Goal: Task Accomplishment & Management: Manage account settings

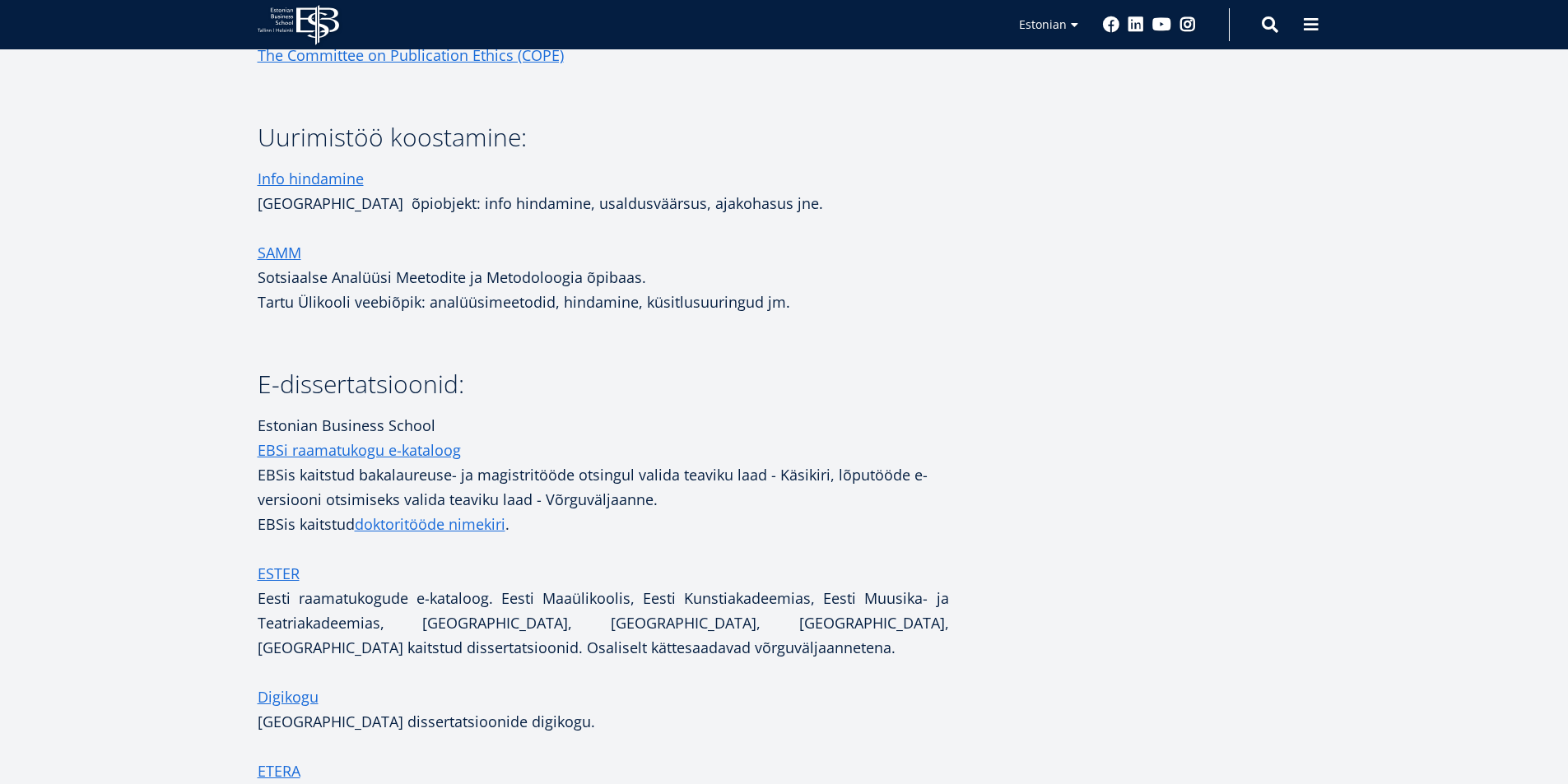
scroll to position [2469, 0]
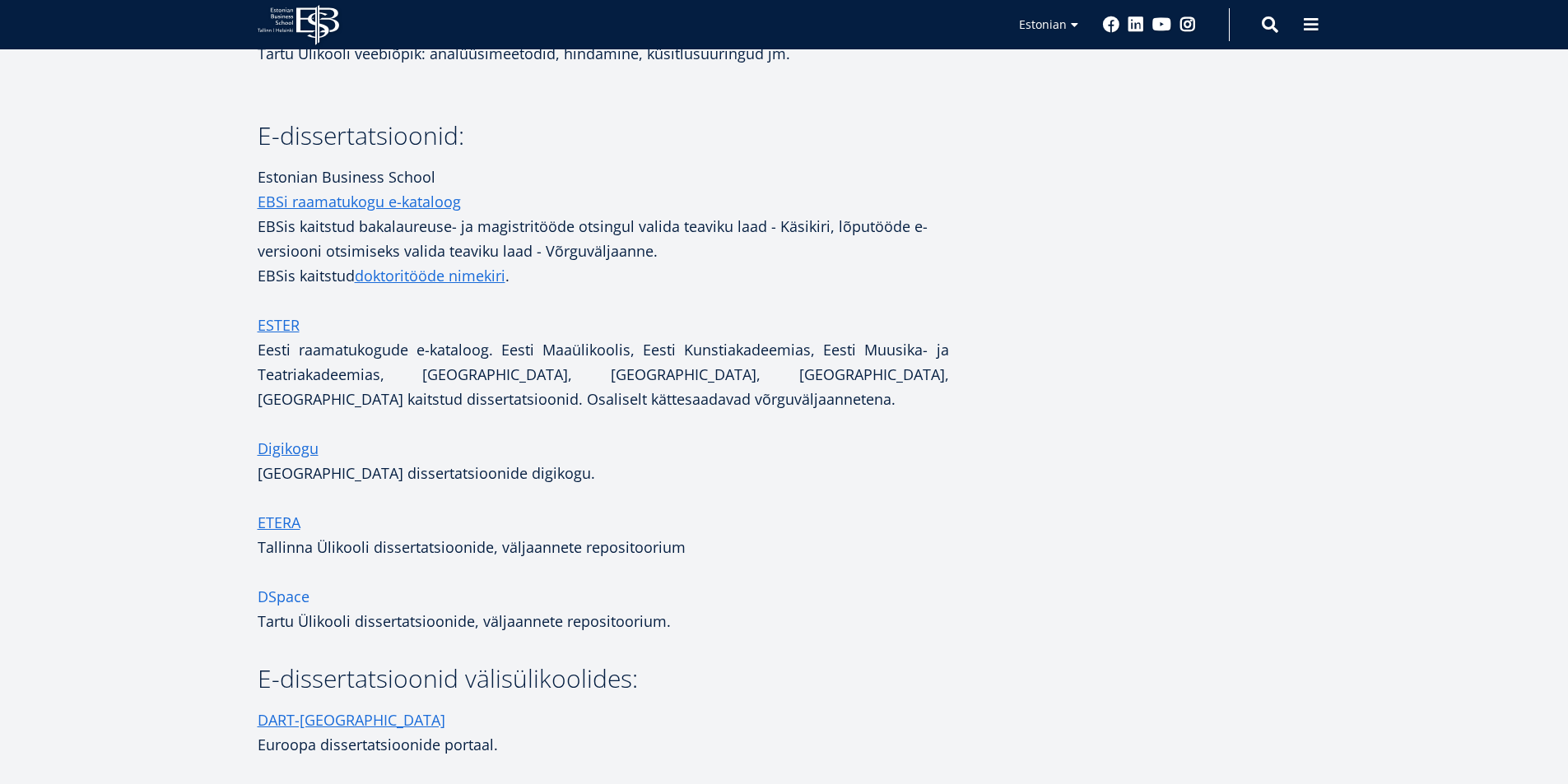
click at [287, 595] on link "DSpace" at bounding box center [284, 596] width 52 height 24
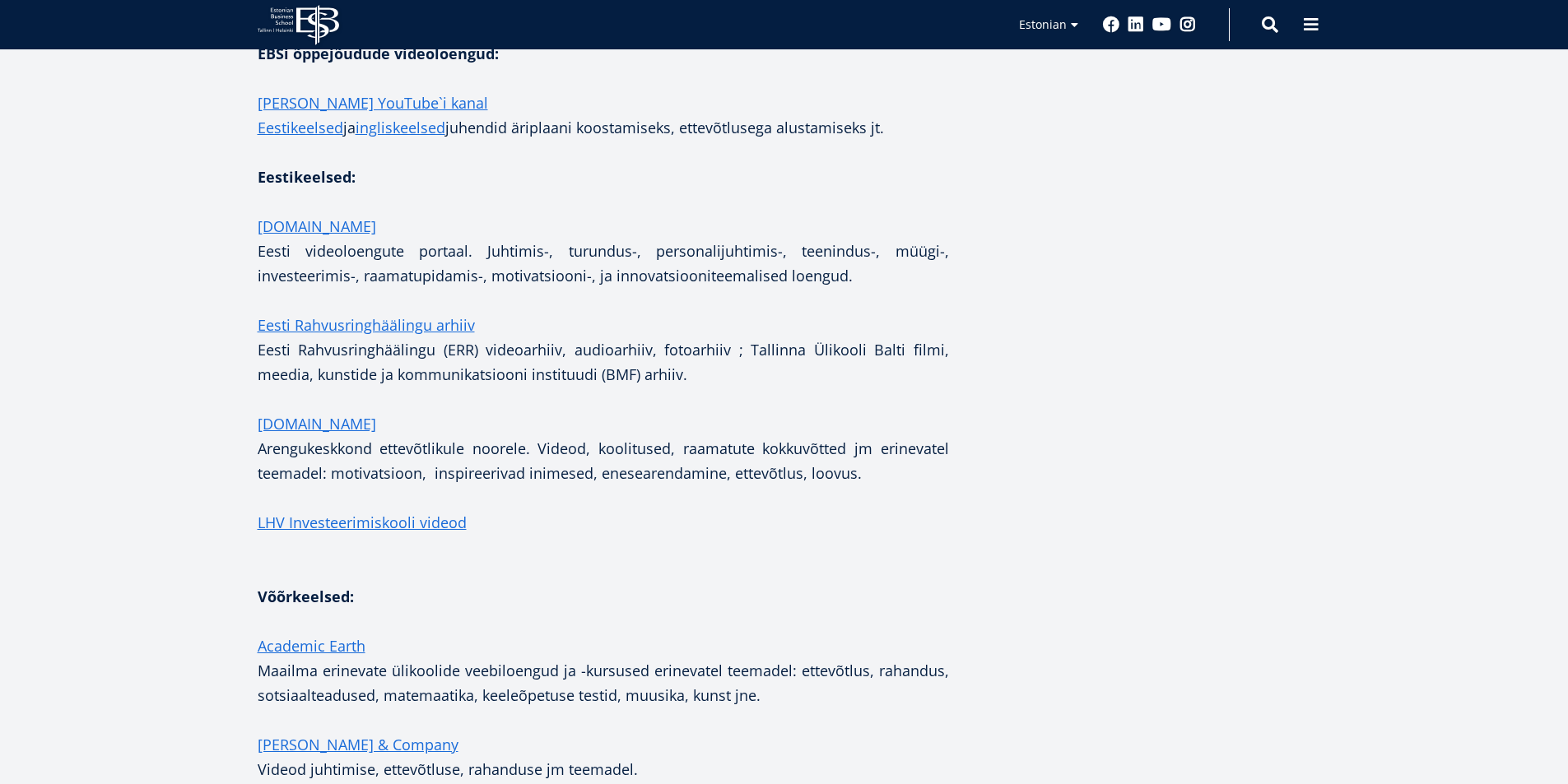
scroll to position [3456, 0]
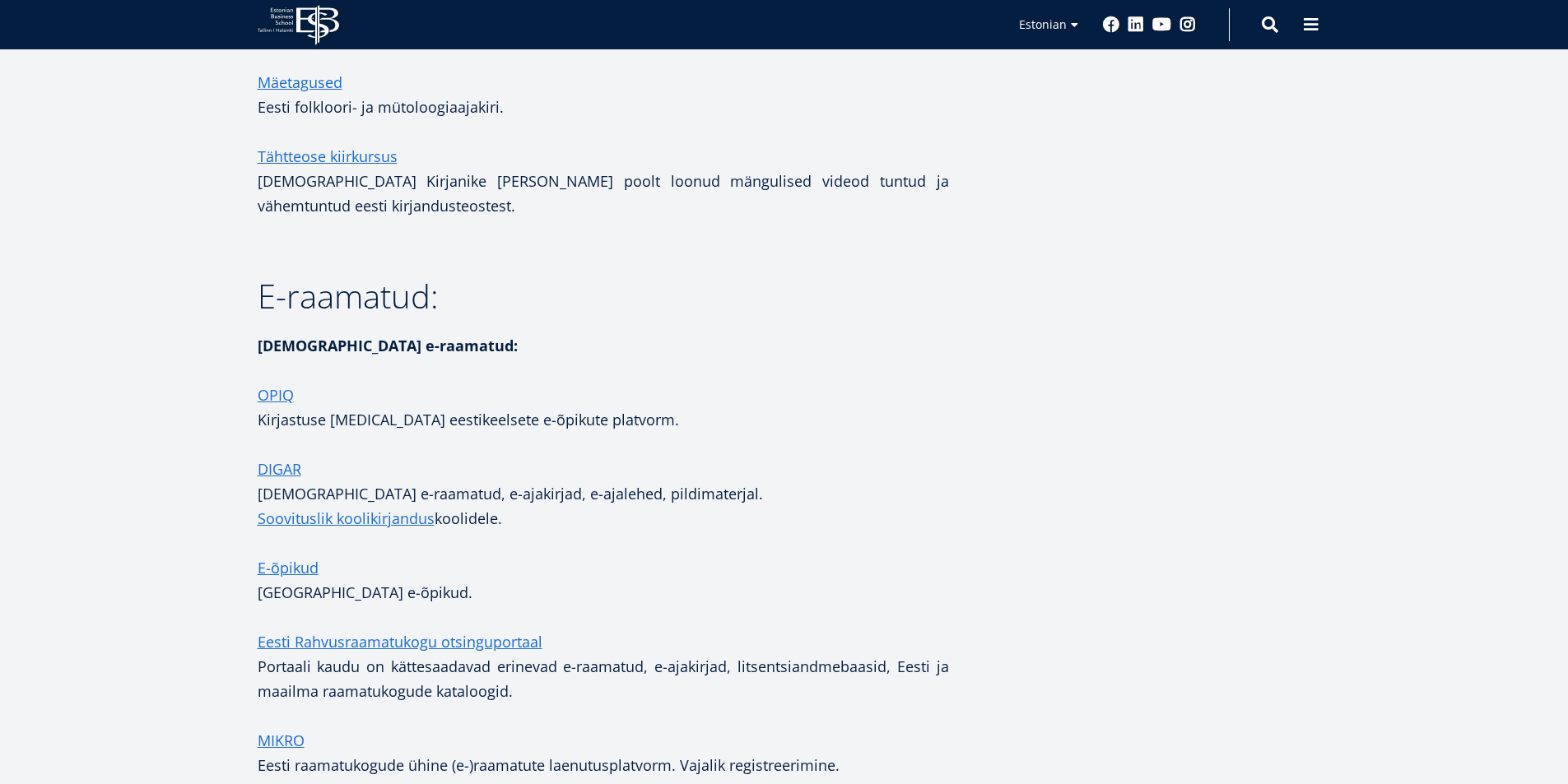
scroll to position [2716, 0]
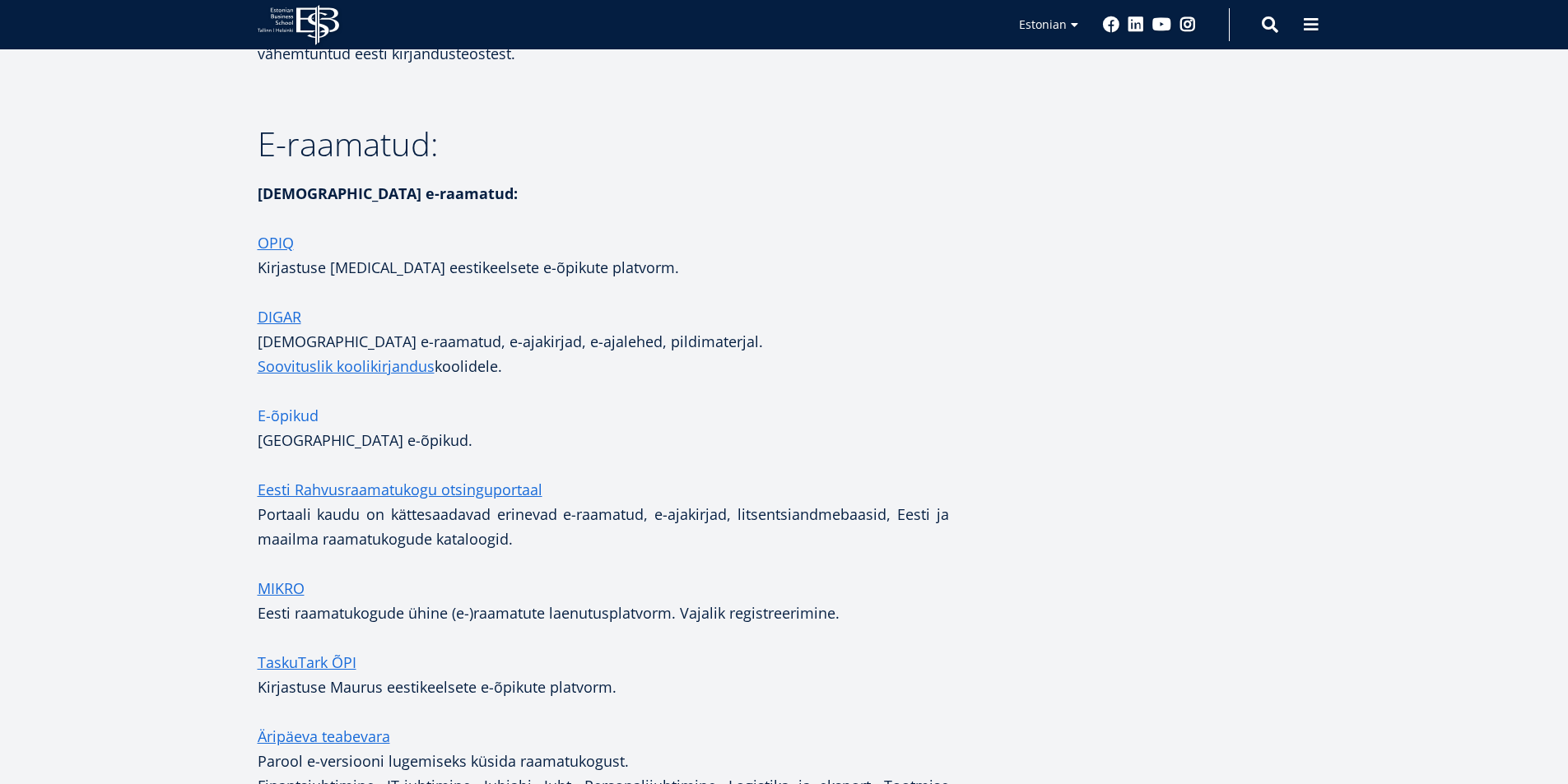
click at [273, 403] on link "E-õpikud" at bounding box center [287, 415] width 61 height 24
click at [288, 576] on link "MIKRO" at bounding box center [281, 588] width 47 height 24
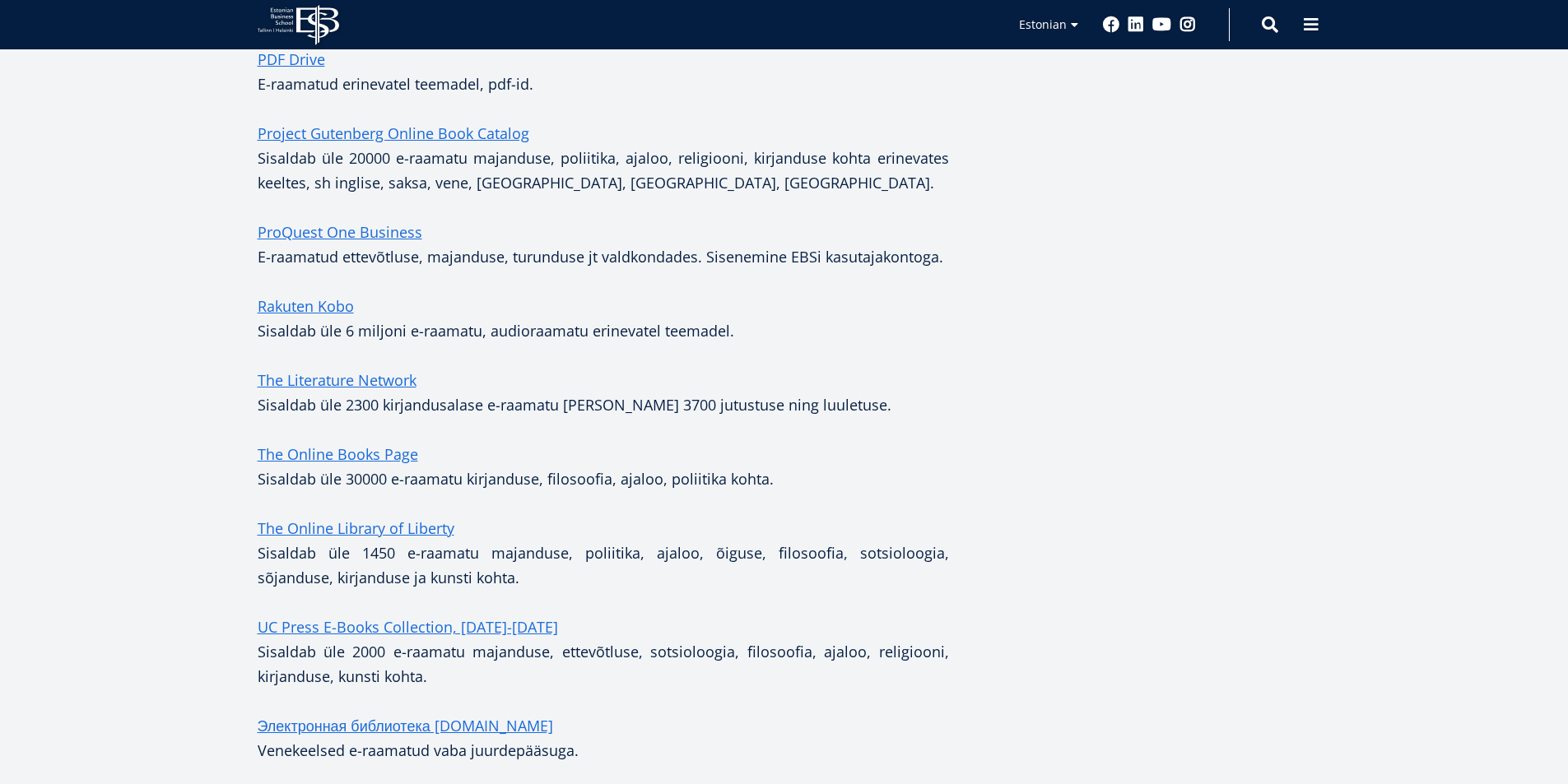
scroll to position [5651, 0]
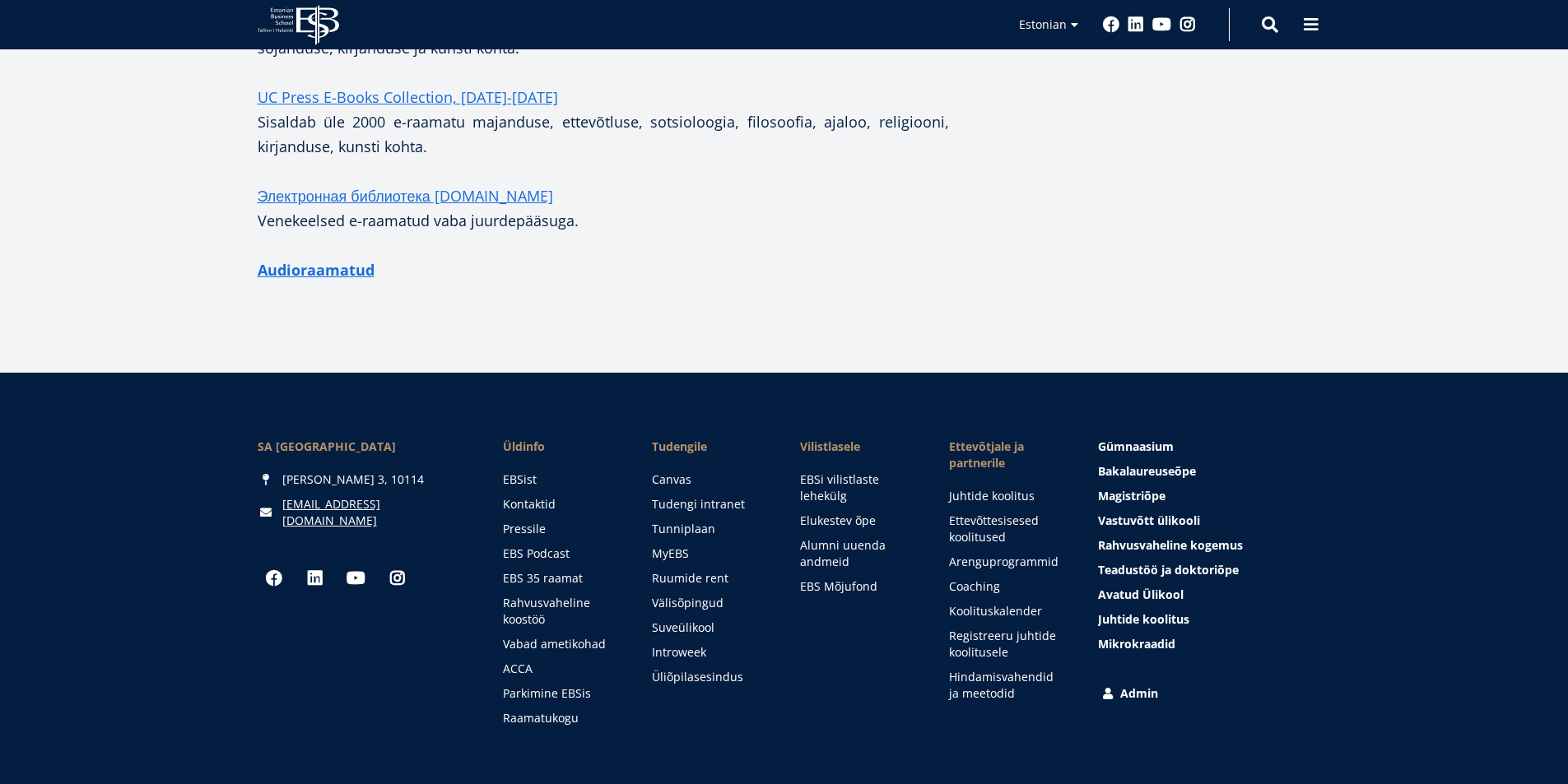
click at [1144, 685] on link "Admin" at bounding box center [1205, 693] width 212 height 17
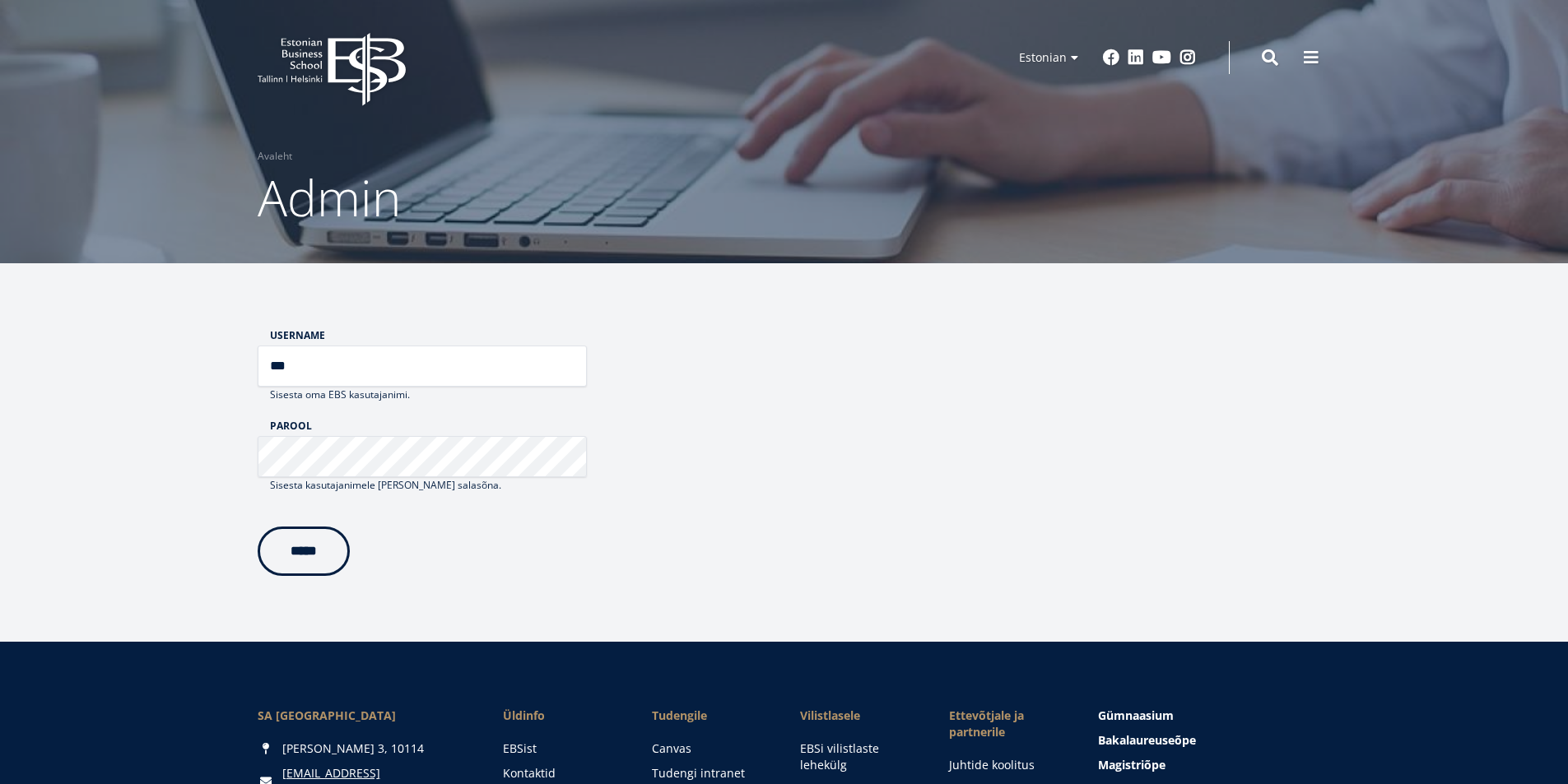
type input "***"
click at [288, 551] on input "*****" at bounding box center [303, 548] width 92 height 49
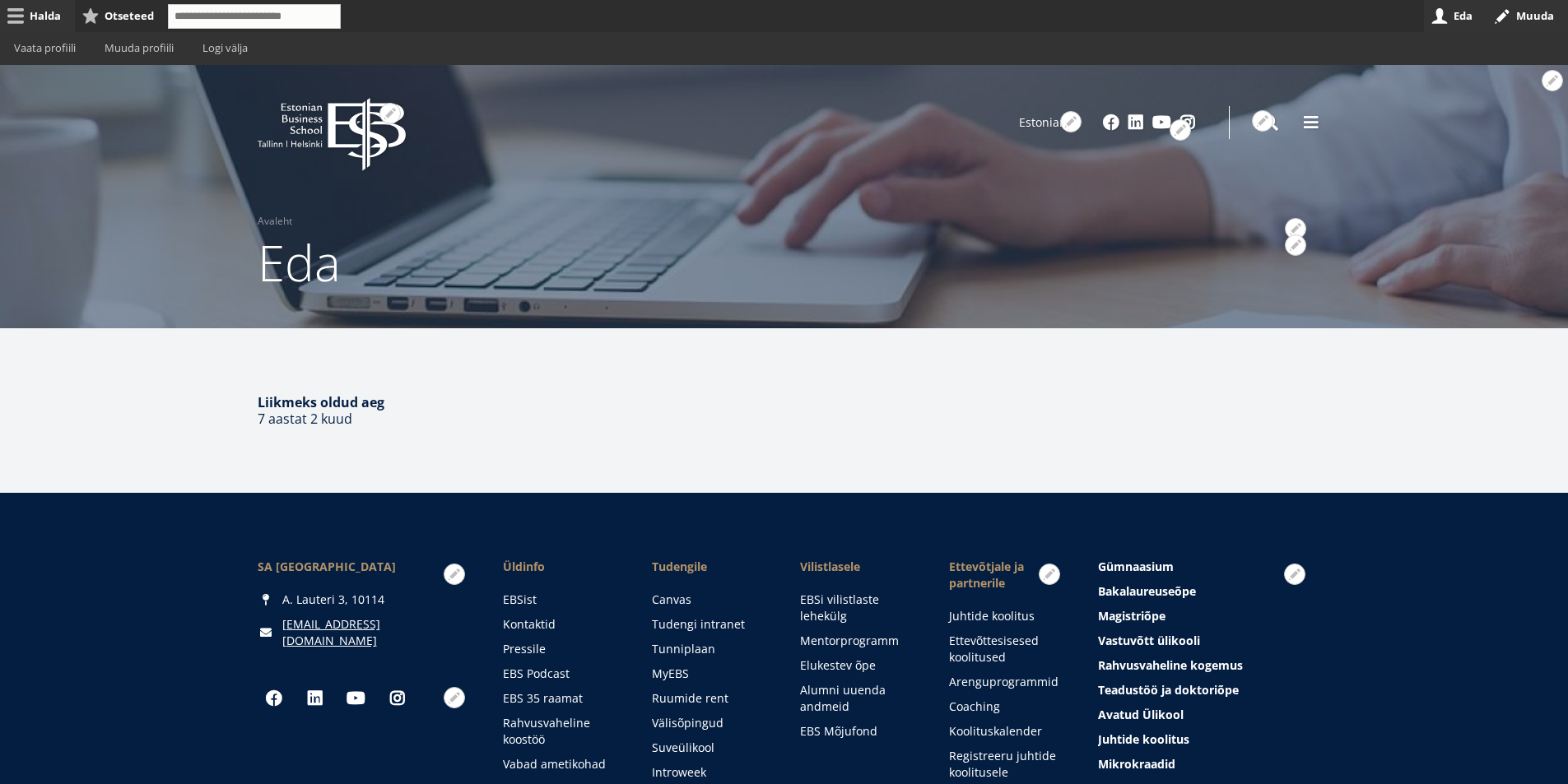
click at [41, 12] on link "Halda" at bounding box center [37, 16] width 75 height 32
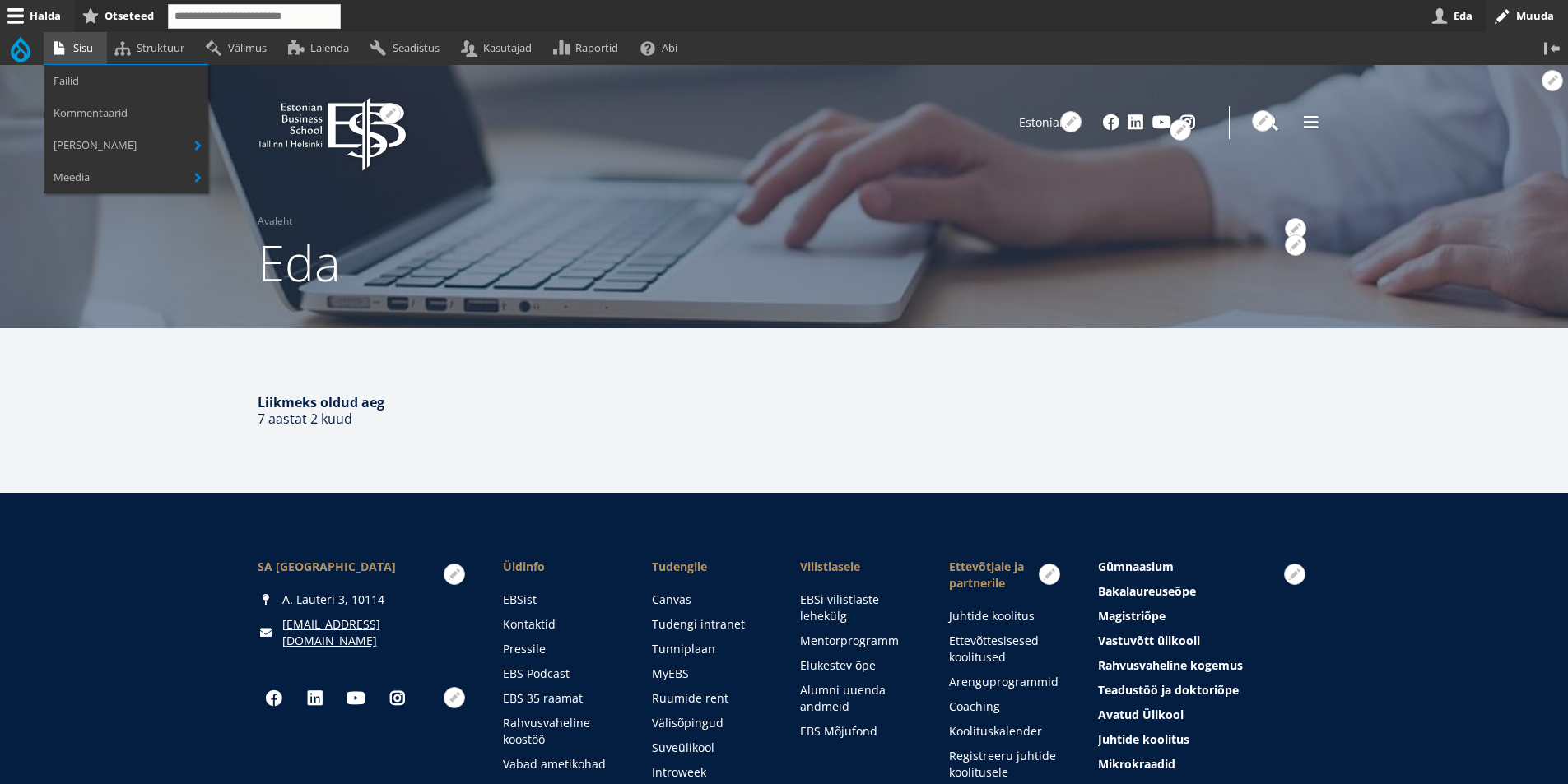
click at [76, 52] on link "Sisu" at bounding box center [76, 48] width 63 height 32
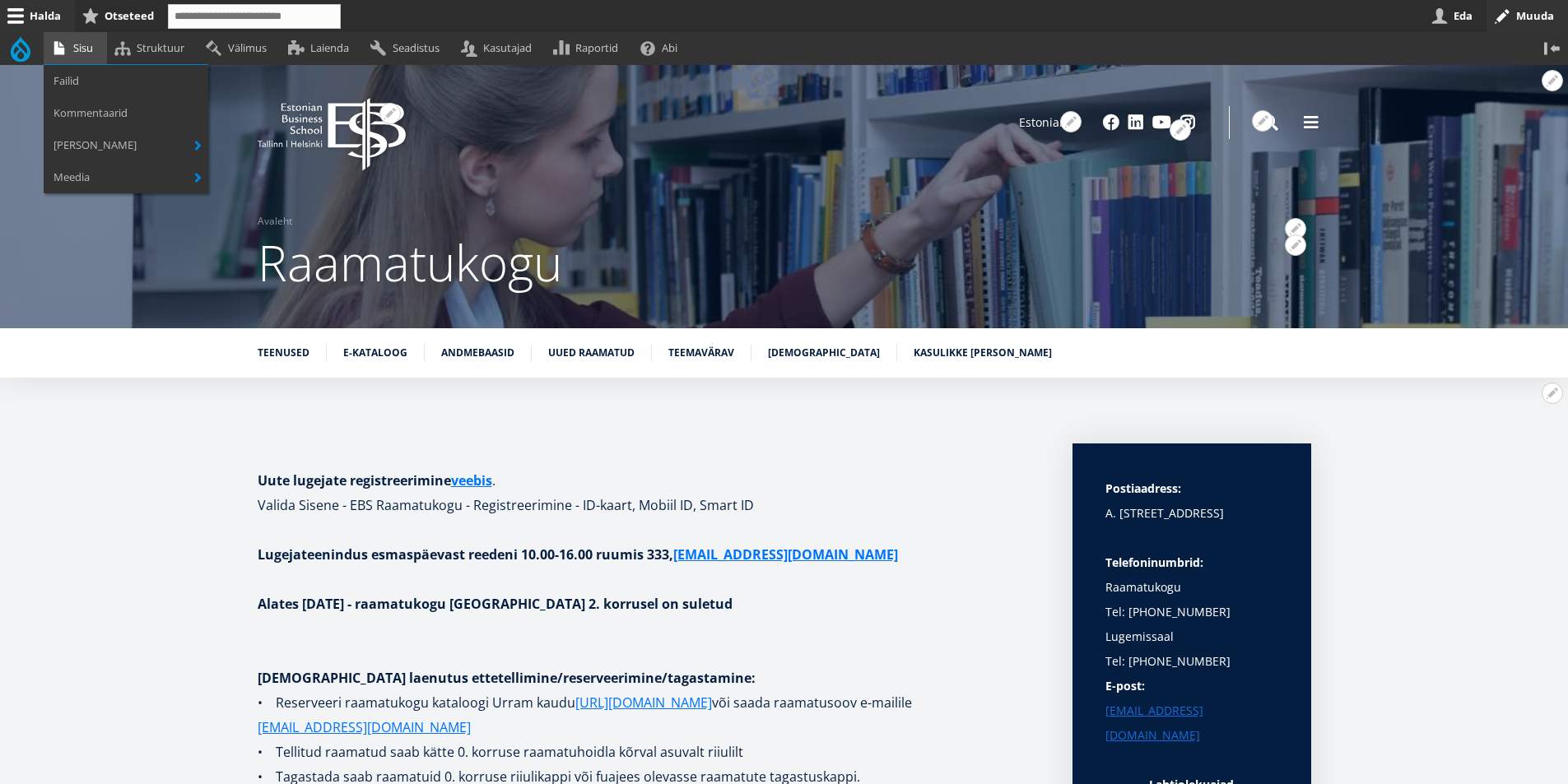
click at [80, 52] on link "Sisu" at bounding box center [76, 48] width 63 height 32
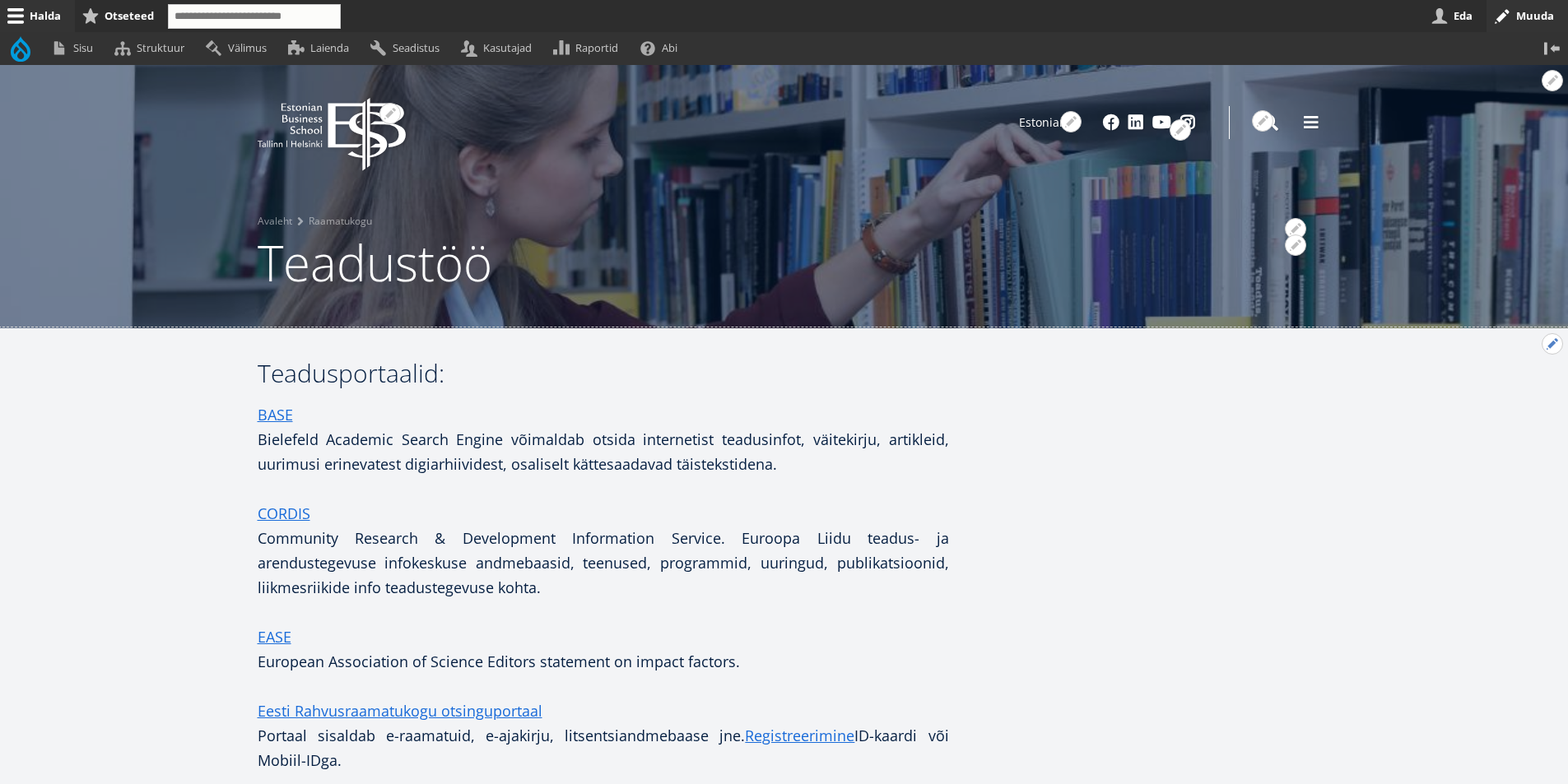
click at [1549, 344] on button "Avatud seaded" at bounding box center [1551, 343] width 21 height 21
click at [1511, 388] on link "Muuda" at bounding box center [1524, 388] width 75 height 18
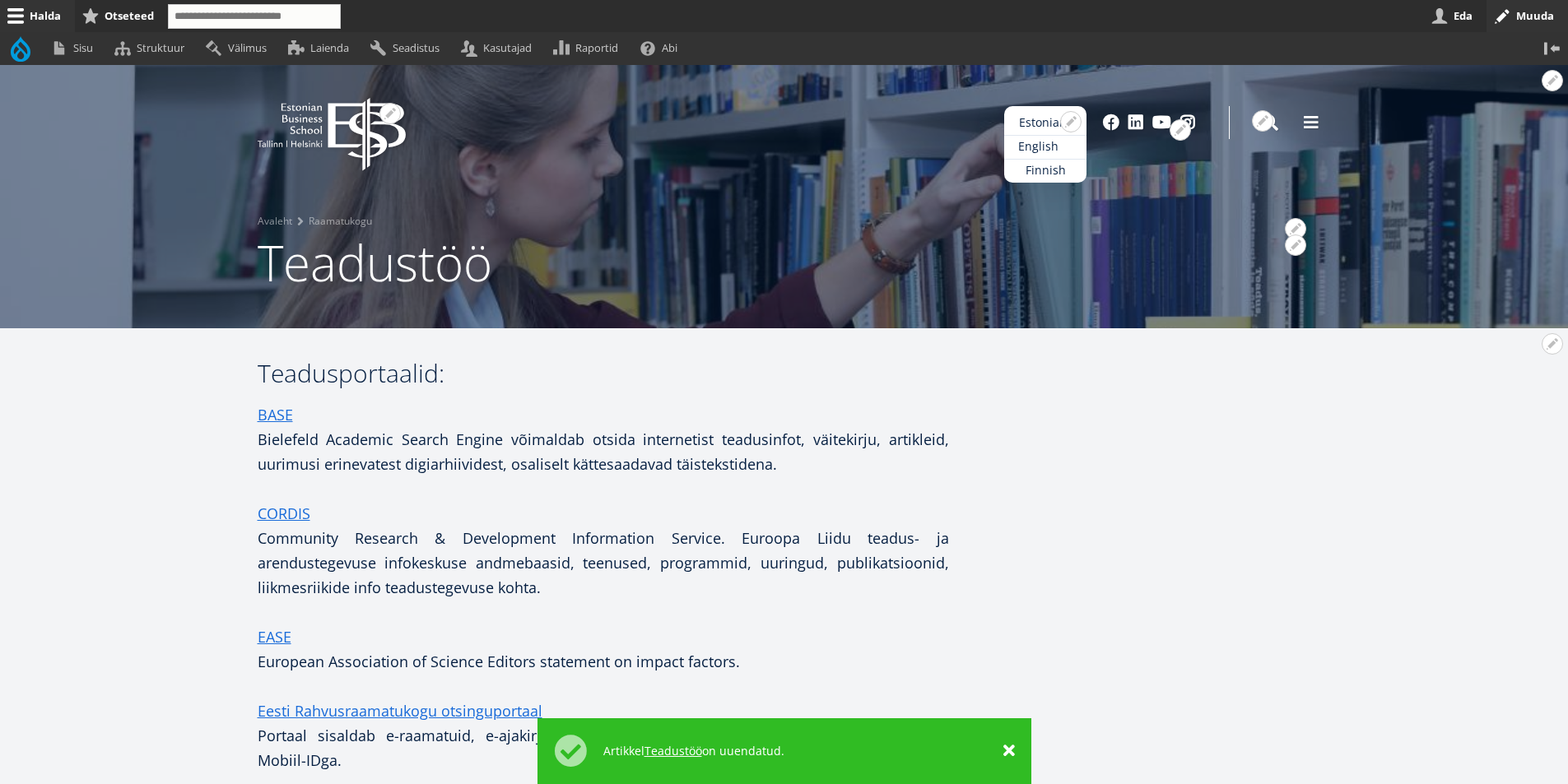
click at [1048, 142] on link "English" at bounding box center [1045, 147] width 82 height 24
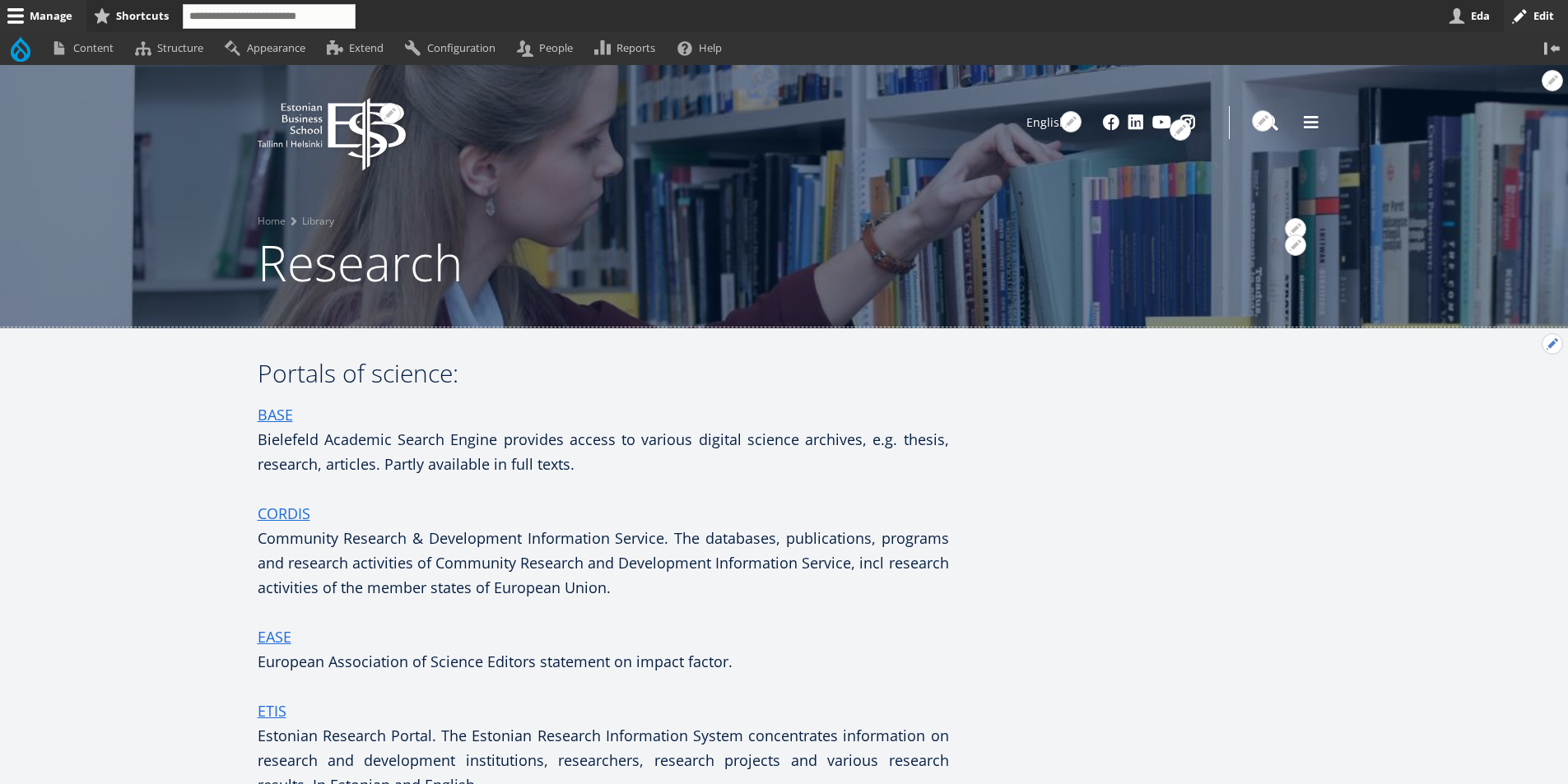
click at [1553, 341] on button "Open configuration options" at bounding box center [1551, 343] width 21 height 21
click at [1483, 388] on link "Edit" at bounding box center [1518, 388] width 88 height 18
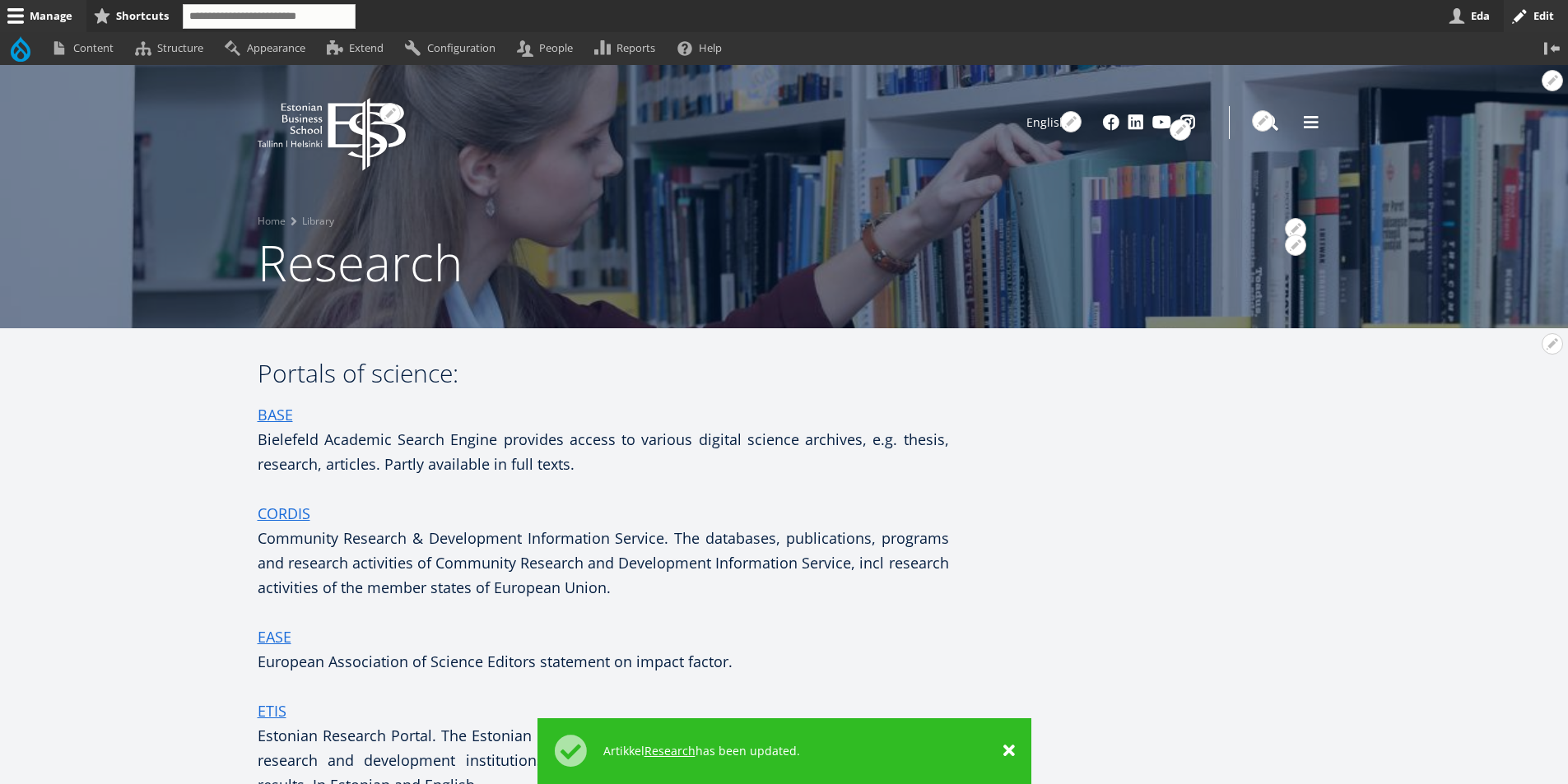
click at [1547, 11] on button "Edit" at bounding box center [1535, 16] width 64 height 32
click at [1478, 16] on link "Eda" at bounding box center [1472, 16] width 63 height 32
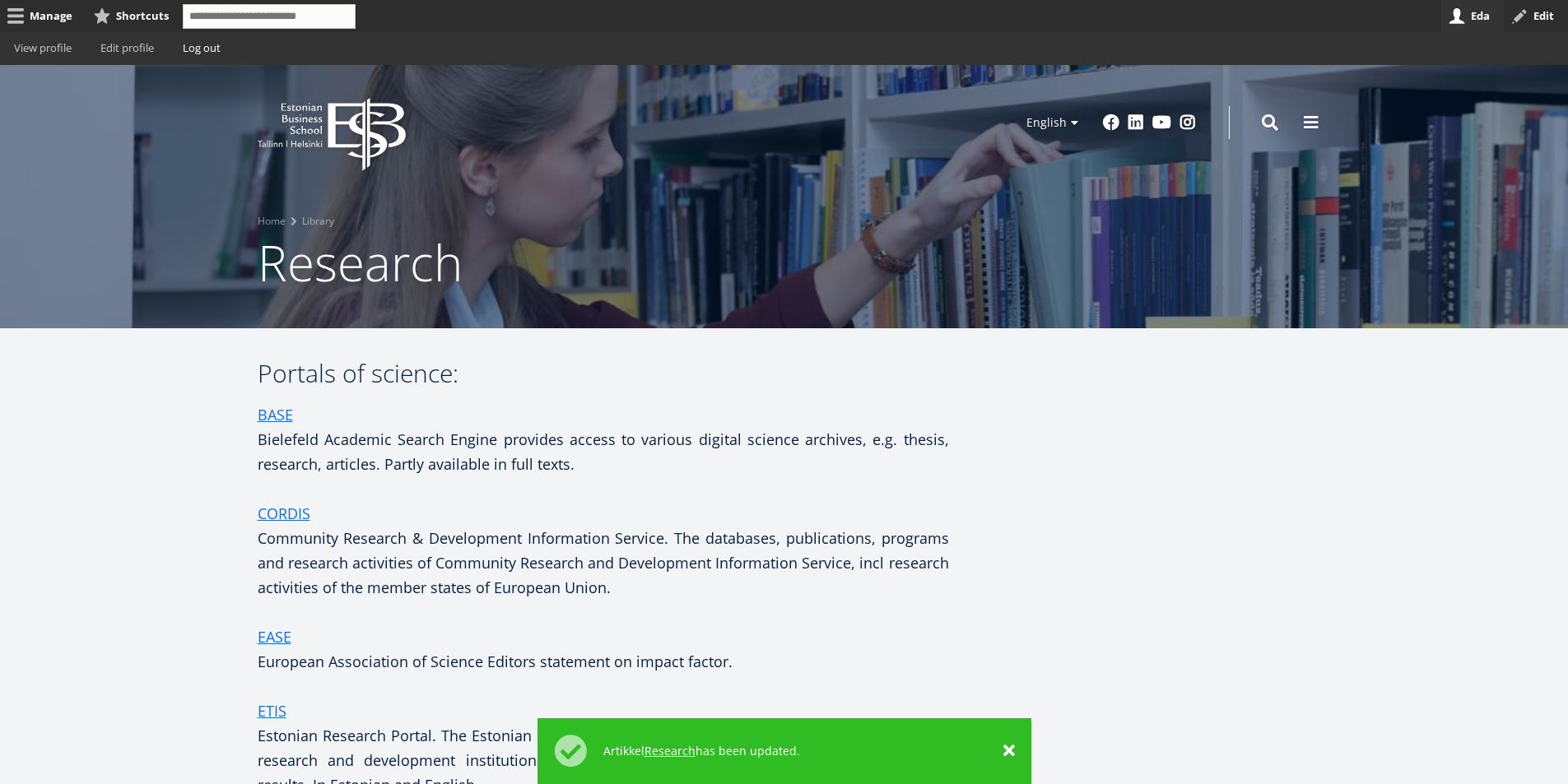
click at [208, 45] on link "Log out" at bounding box center [201, 48] width 66 height 32
